Goal: Obtain resource: Download file/media

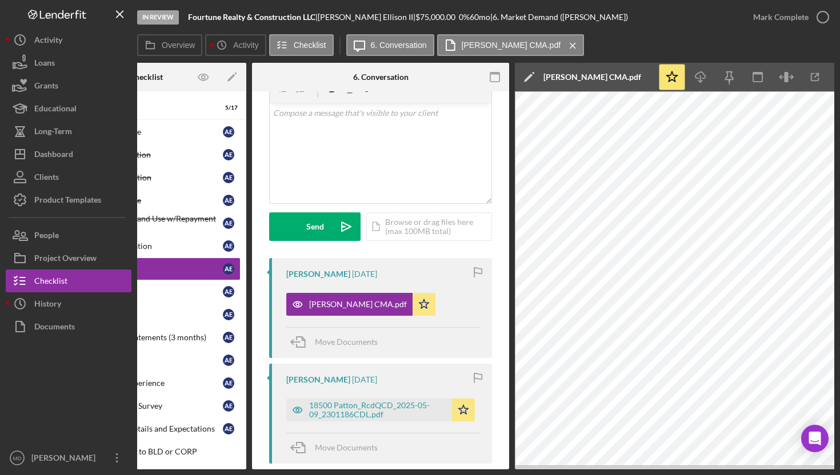
scroll to position [0, 114]
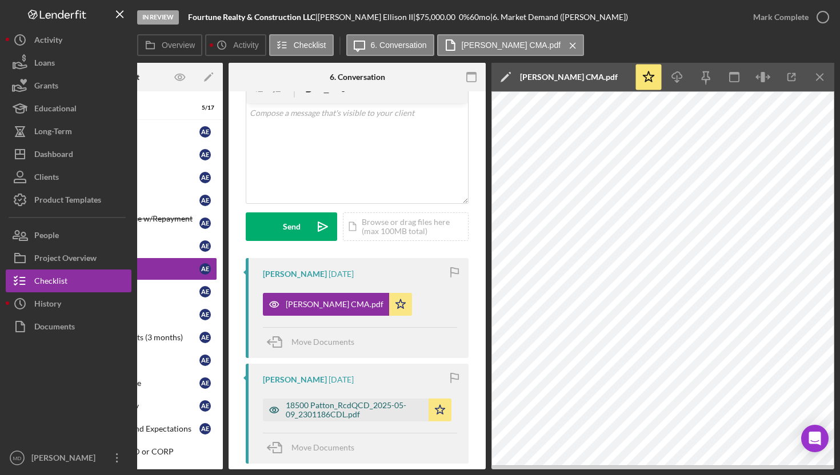
click at [335, 414] on div "18500 Patton_RcdQCD_2025-05-09_2301186CDL.pdf" at bounding box center [354, 410] width 137 height 18
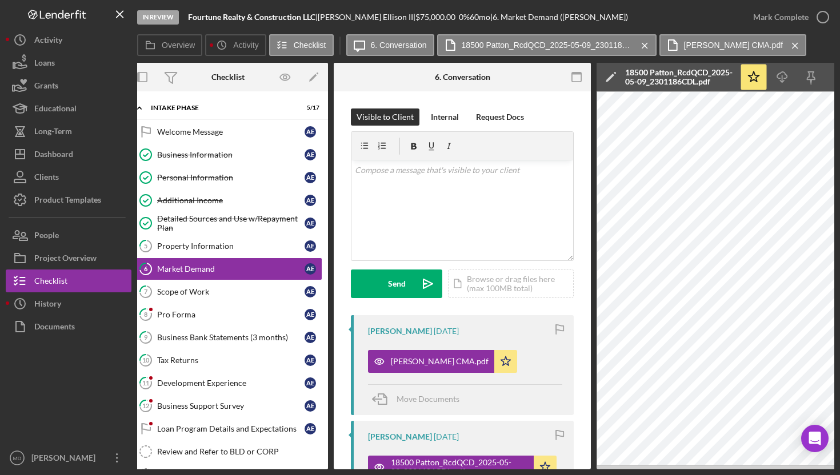
scroll to position [0, 0]
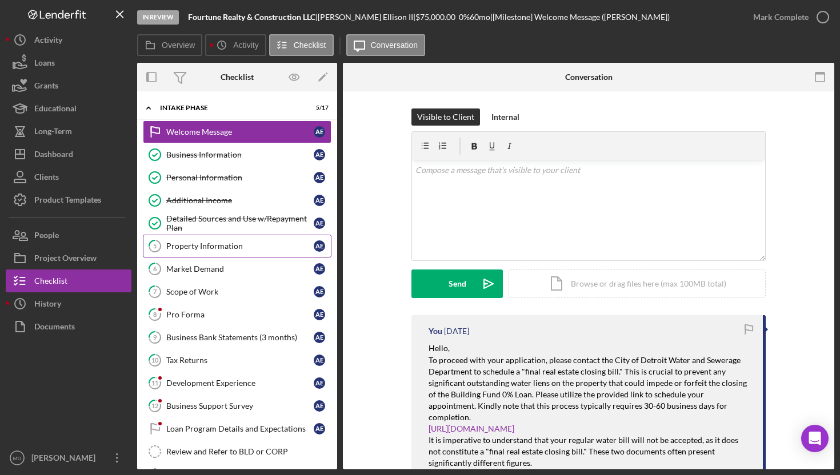
click at [243, 248] on div "Property Information" at bounding box center [239, 246] width 147 height 9
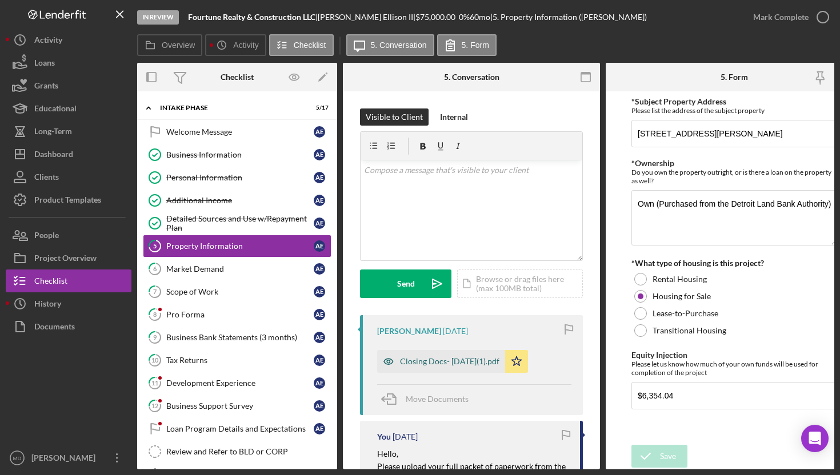
click at [457, 366] on div "Closing Docs- [DATE](1).pdf" at bounding box center [449, 361] width 99 height 9
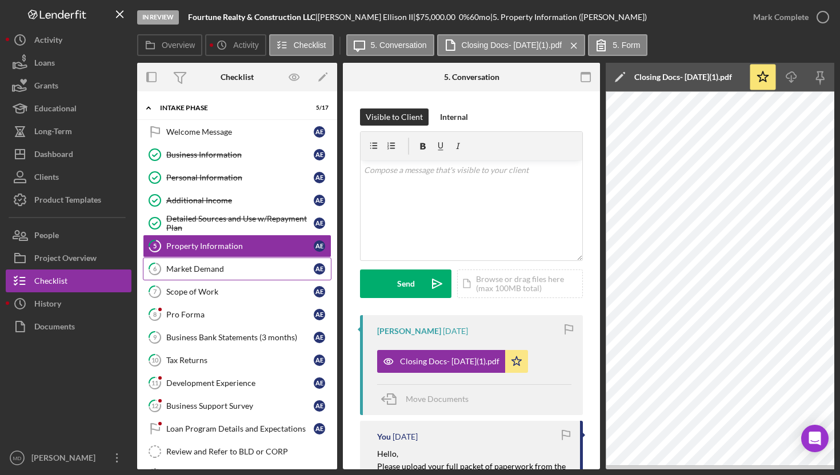
click at [196, 275] on link "6 Market Demand A E" at bounding box center [237, 269] width 189 height 23
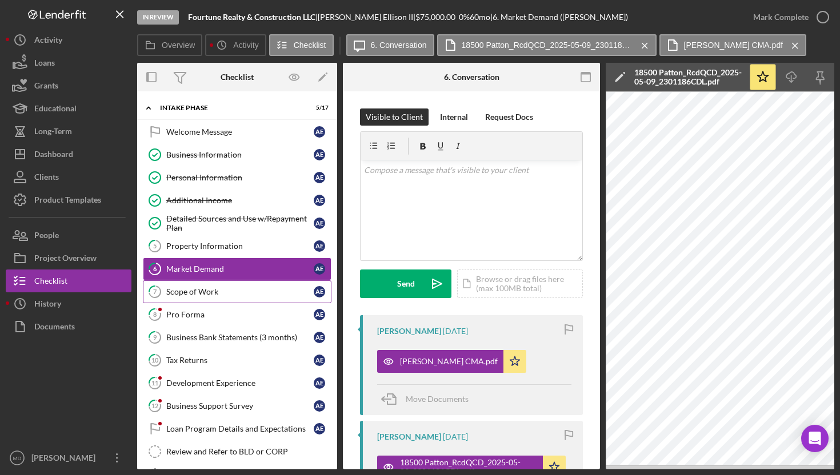
click at [250, 297] on link "7 Scope of Work A E" at bounding box center [237, 291] width 189 height 23
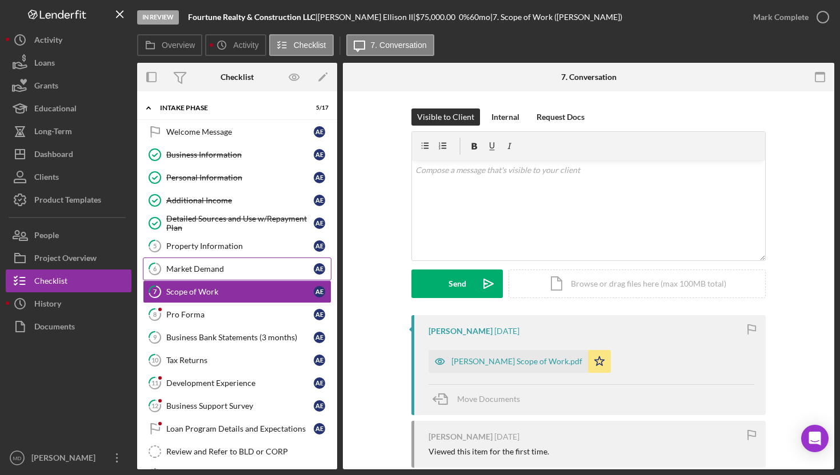
click at [249, 270] on div "Market Demand" at bounding box center [239, 268] width 147 height 9
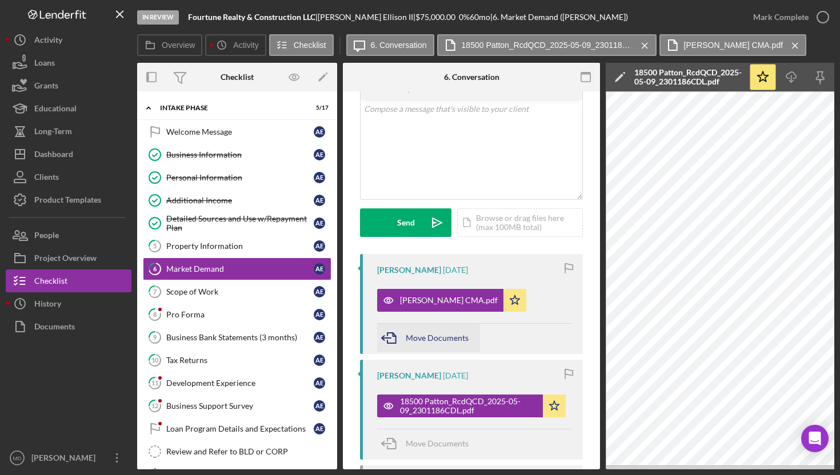
scroll to position [70, 0]
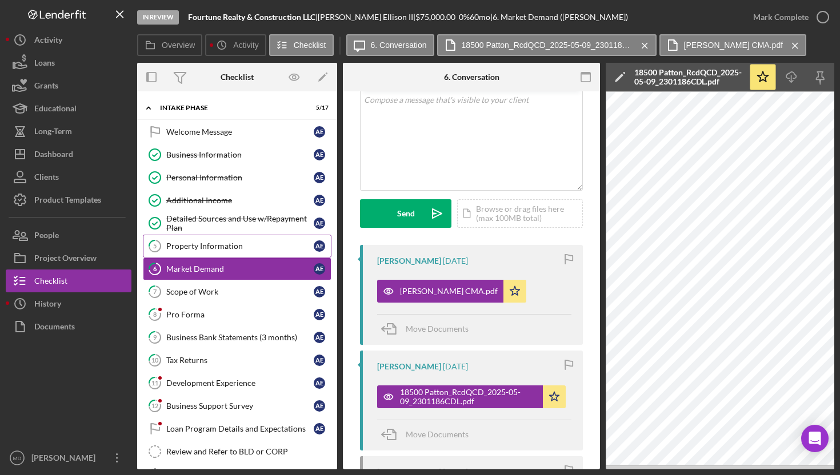
click at [226, 246] on div "Property Information" at bounding box center [239, 246] width 147 height 9
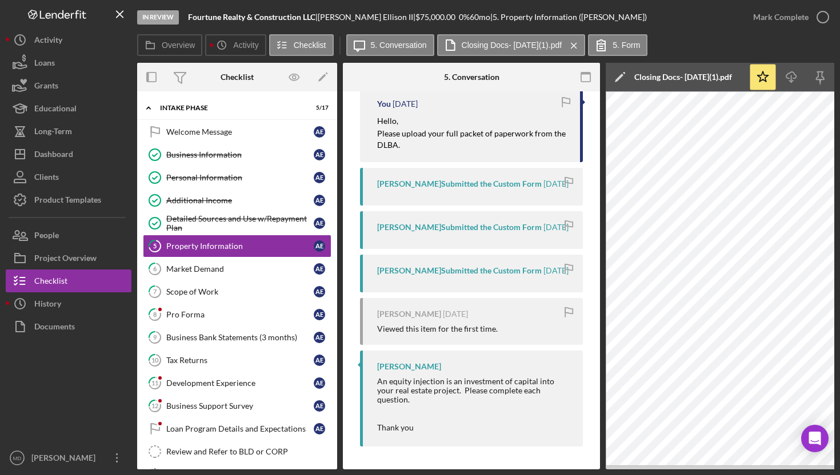
scroll to position [354, 0]
click at [201, 271] on div "Market Demand" at bounding box center [239, 268] width 147 height 9
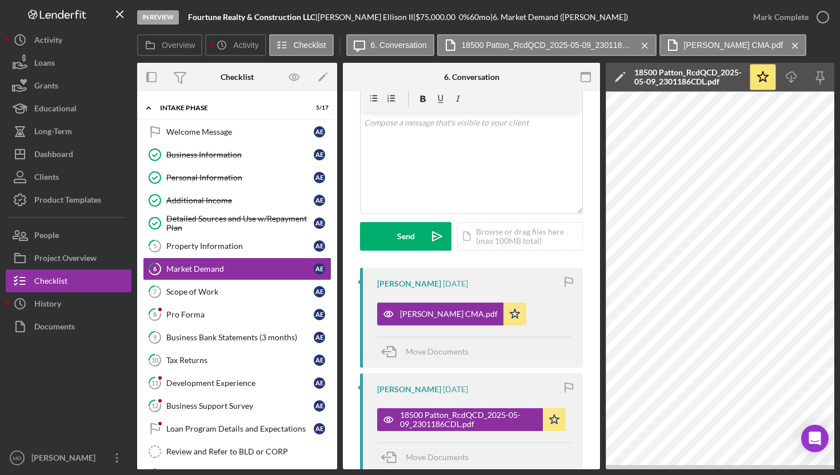
scroll to position [48, 0]
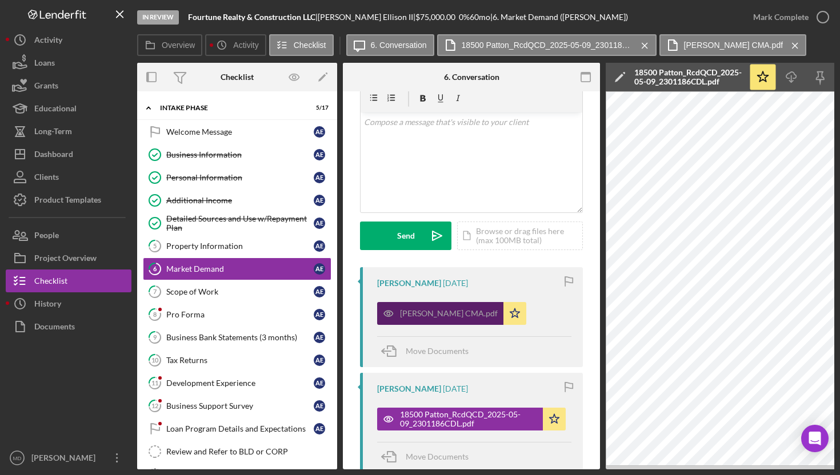
click at [425, 305] on div "[PERSON_NAME] CMA.pdf" at bounding box center [440, 313] width 126 height 23
click at [429, 315] on div "[PERSON_NAME] CMA.pdf" at bounding box center [449, 313] width 98 height 9
click at [423, 316] on div "[PERSON_NAME] CMA.pdf" at bounding box center [449, 313] width 98 height 9
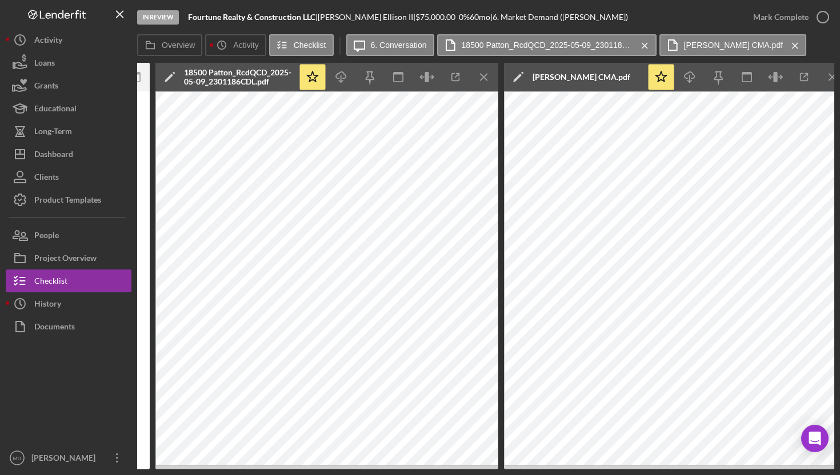
scroll to position [0, 463]
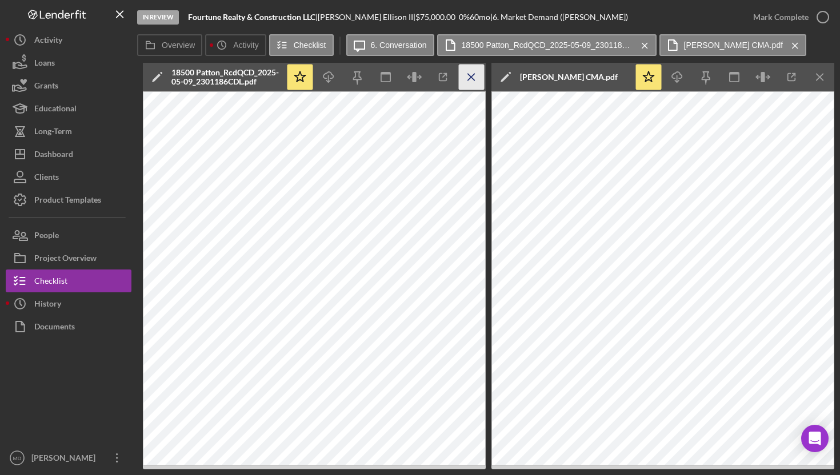
click at [466, 77] on icon "Icon/Menu Close" at bounding box center [472, 78] width 26 height 26
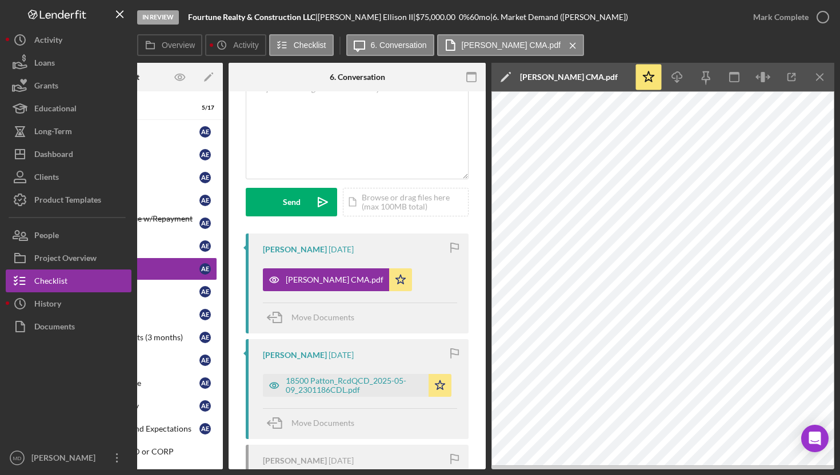
scroll to position [64, 0]
